Goal: Task Accomplishment & Management: Use online tool/utility

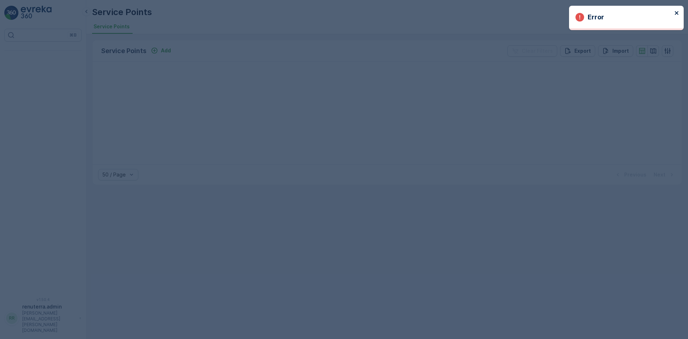
click at [679, 11] on icon "close" at bounding box center [676, 13] width 5 height 6
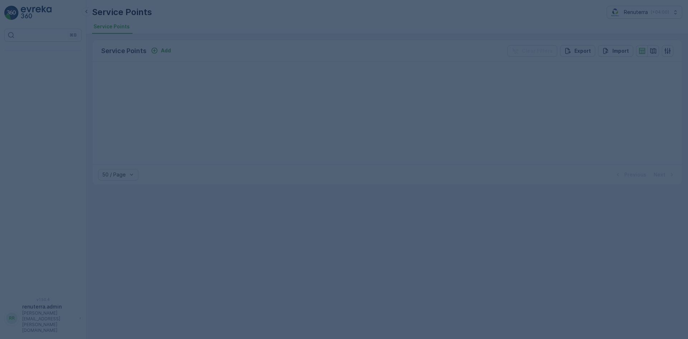
click at [362, 80] on div at bounding box center [344, 169] width 688 height 339
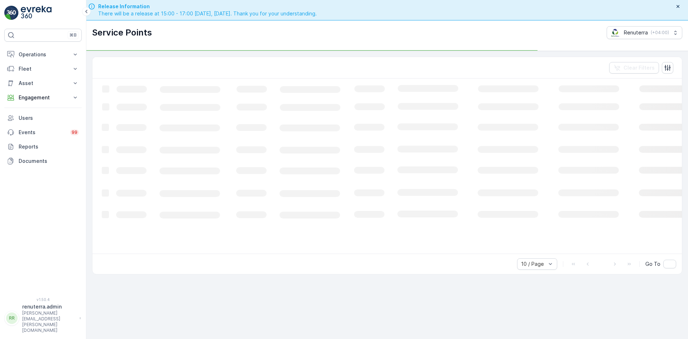
drag, startPoint x: 74, startPoint y: 98, endPoint x: 54, endPoint y: 119, distance: 28.9
click at [73, 98] on icon at bounding box center [75, 97] width 7 height 7
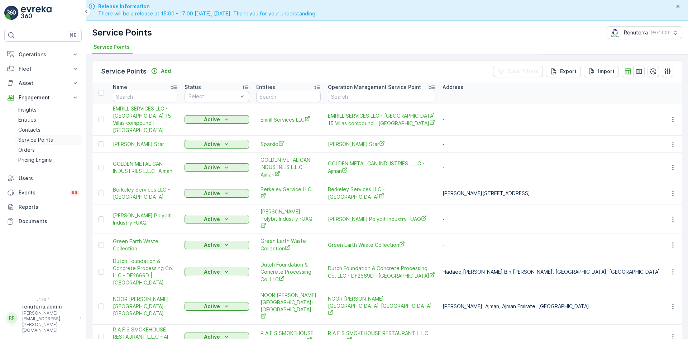
click at [40, 138] on p "Service Points" at bounding box center [35, 139] width 35 height 7
click at [135, 97] on input "text" at bounding box center [145, 96] width 65 height 11
type input "ktc"
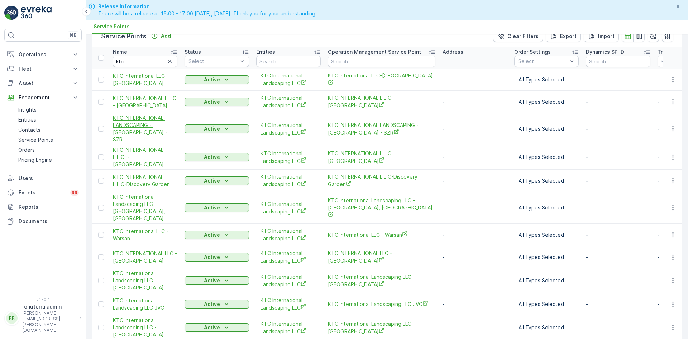
scroll to position [27, 0]
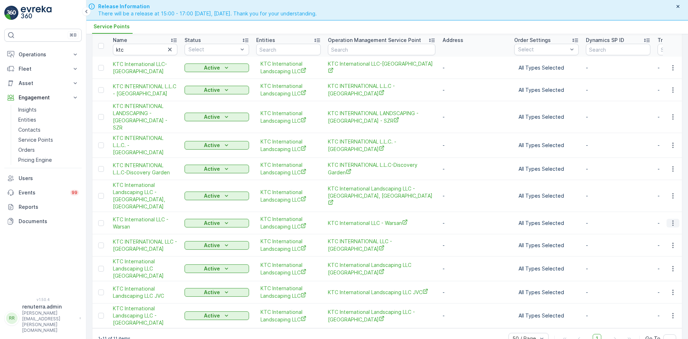
click at [672, 219] on icon "button" at bounding box center [672, 222] width 7 height 7
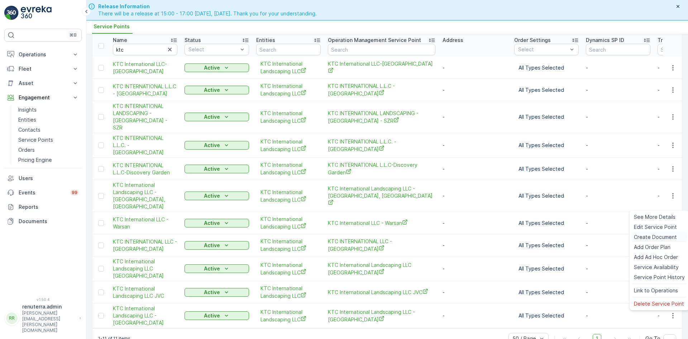
drag, startPoint x: 641, startPoint y: 237, endPoint x: 633, endPoint y: 239, distance: 8.2
click at [633, 239] on div "Create Document" at bounding box center [659, 237] width 57 height 10
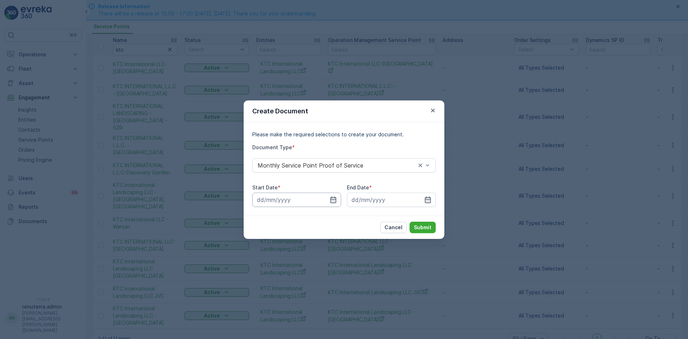
click at [337, 197] on input at bounding box center [296, 199] width 89 height 14
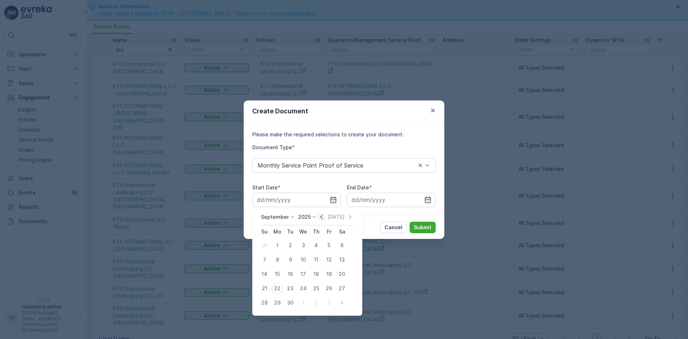
click at [318, 219] on icon "button" at bounding box center [321, 216] width 7 height 7
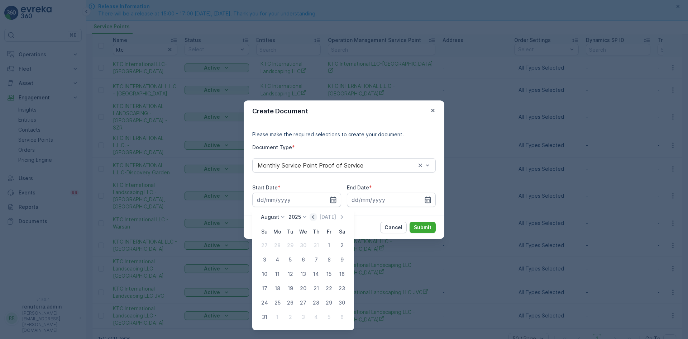
click at [317, 219] on icon "button" at bounding box center [313, 216] width 7 height 7
click at [266, 246] on div "1" at bounding box center [264, 244] width 11 height 11
type input "01.06.2025"
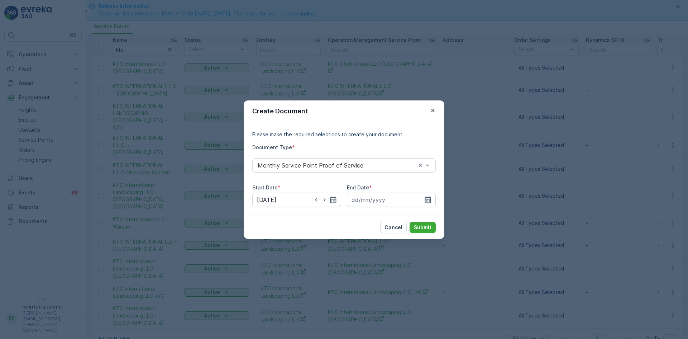
click at [431, 202] on div at bounding box center [391, 199] width 89 height 14
click at [430, 202] on icon "button" at bounding box center [428, 199] width 6 height 6
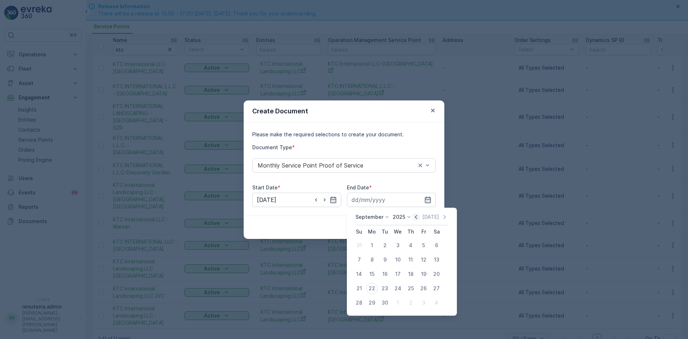
click at [413, 219] on icon "button" at bounding box center [416, 216] width 7 height 7
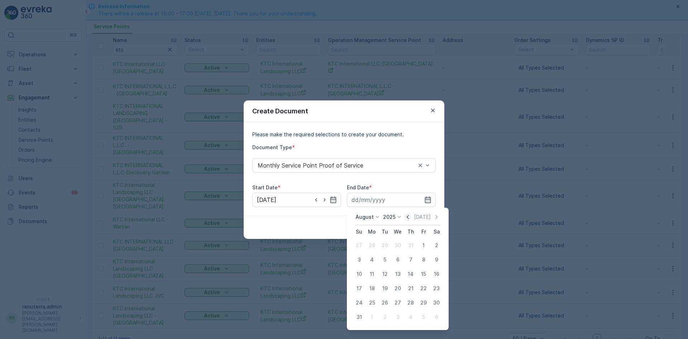
click at [411, 219] on icon "button" at bounding box center [407, 216] width 7 height 7
click at [368, 308] on td "30" at bounding box center [372, 302] width 13 height 14
click at [373, 302] on div "30" at bounding box center [371, 302] width 11 height 11
type input "30.06.2025"
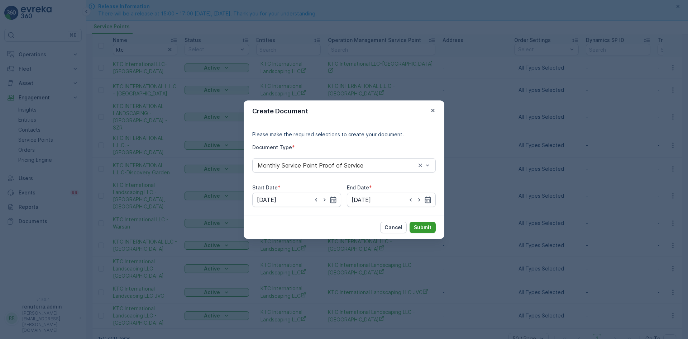
click at [415, 229] on p "Submit" at bounding box center [423, 227] width 18 height 7
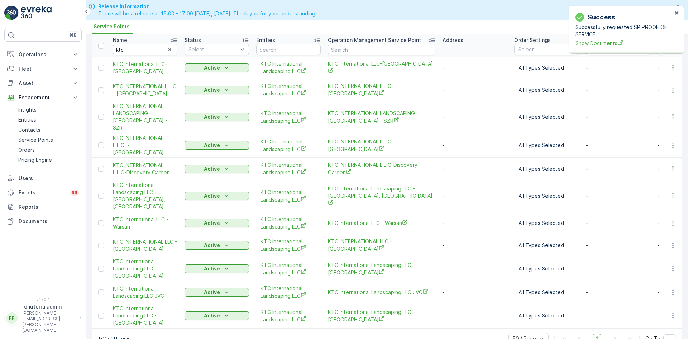
click at [614, 43] on span "Show Documents" at bounding box center [624, 43] width 97 height 8
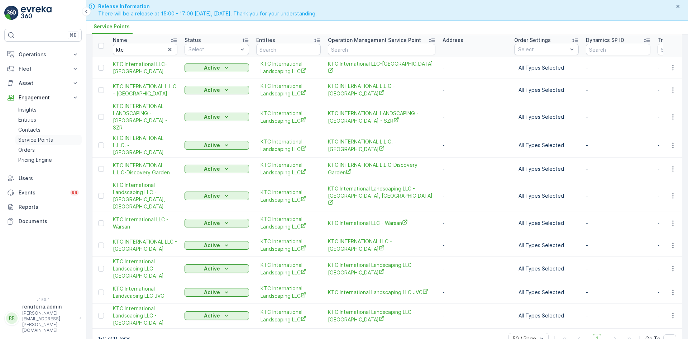
click at [46, 139] on p "Service Points" at bounding box center [35, 139] width 35 height 7
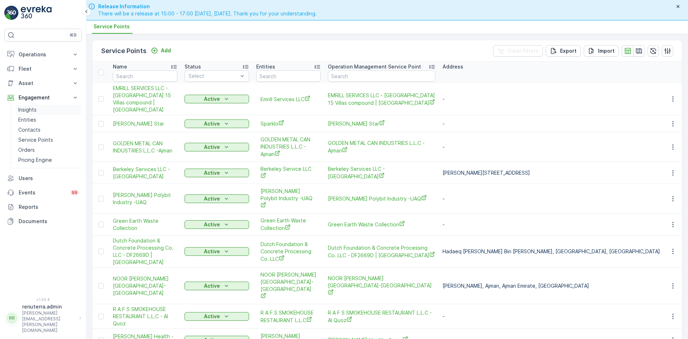
click at [40, 109] on link "Insights" at bounding box center [48, 110] width 66 height 10
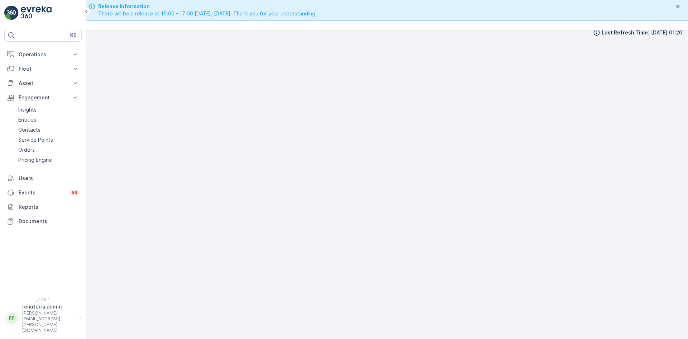
scroll to position [8, 0]
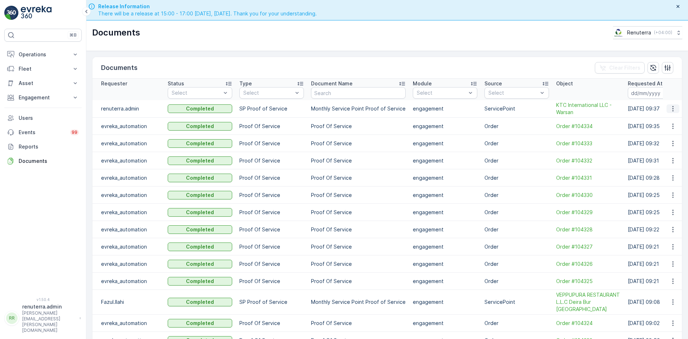
click at [669, 111] on icon "button" at bounding box center [672, 108] width 7 height 7
click at [666, 119] on span "See Details" at bounding box center [671, 119] width 28 height 7
